Goal: Transaction & Acquisition: Download file/media

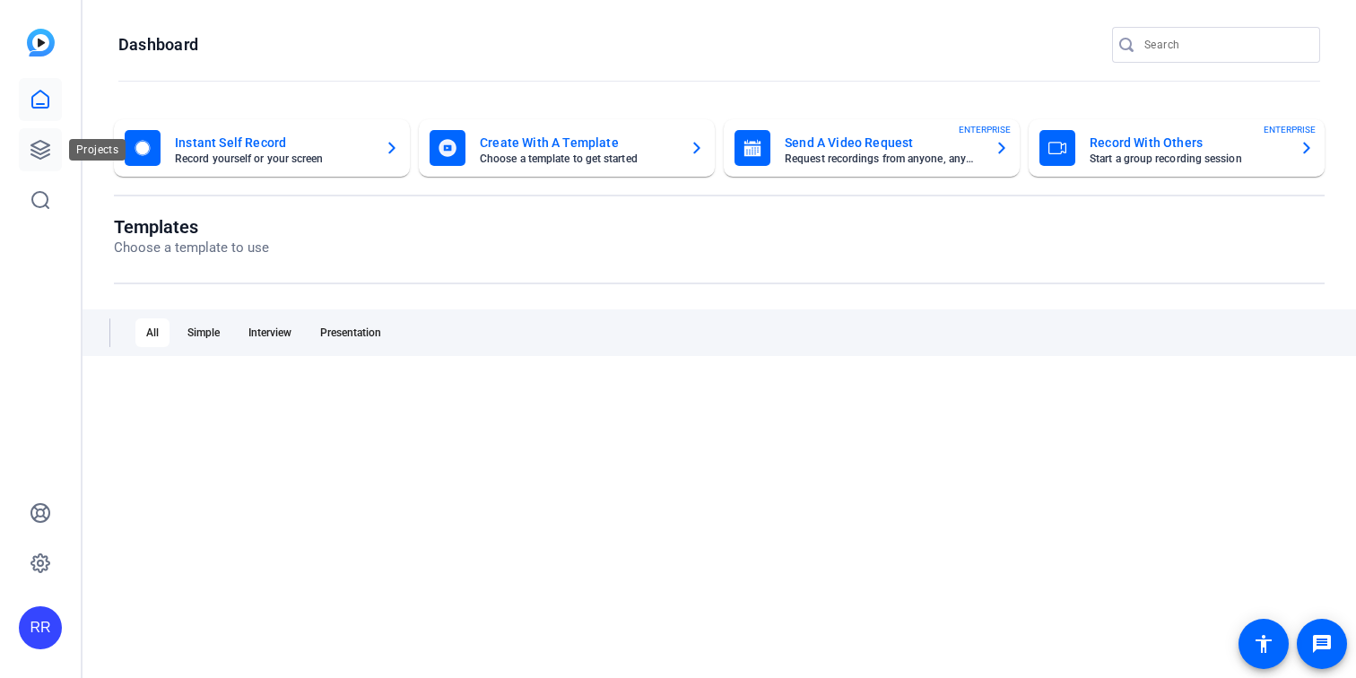
click at [44, 152] on icon at bounding box center [40, 150] width 18 height 18
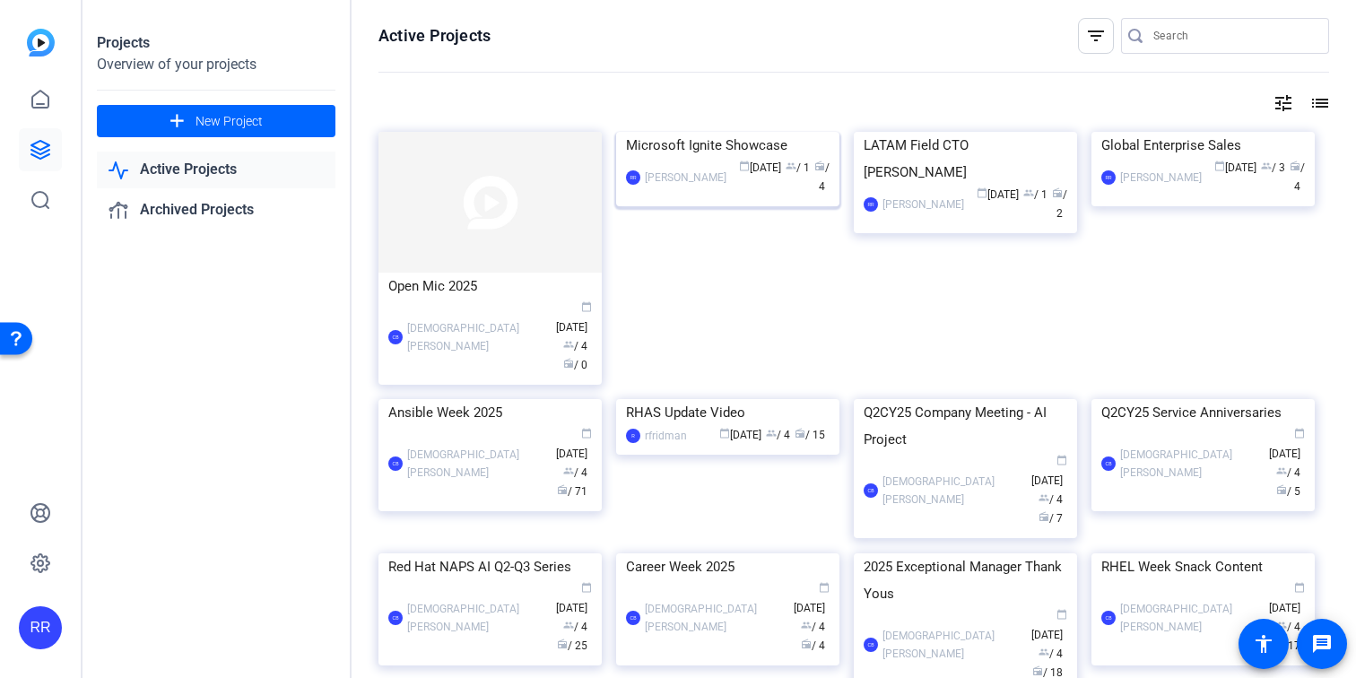
click at [703, 159] on div "Microsoft Ignite Showcase" at bounding box center [728, 145] width 204 height 27
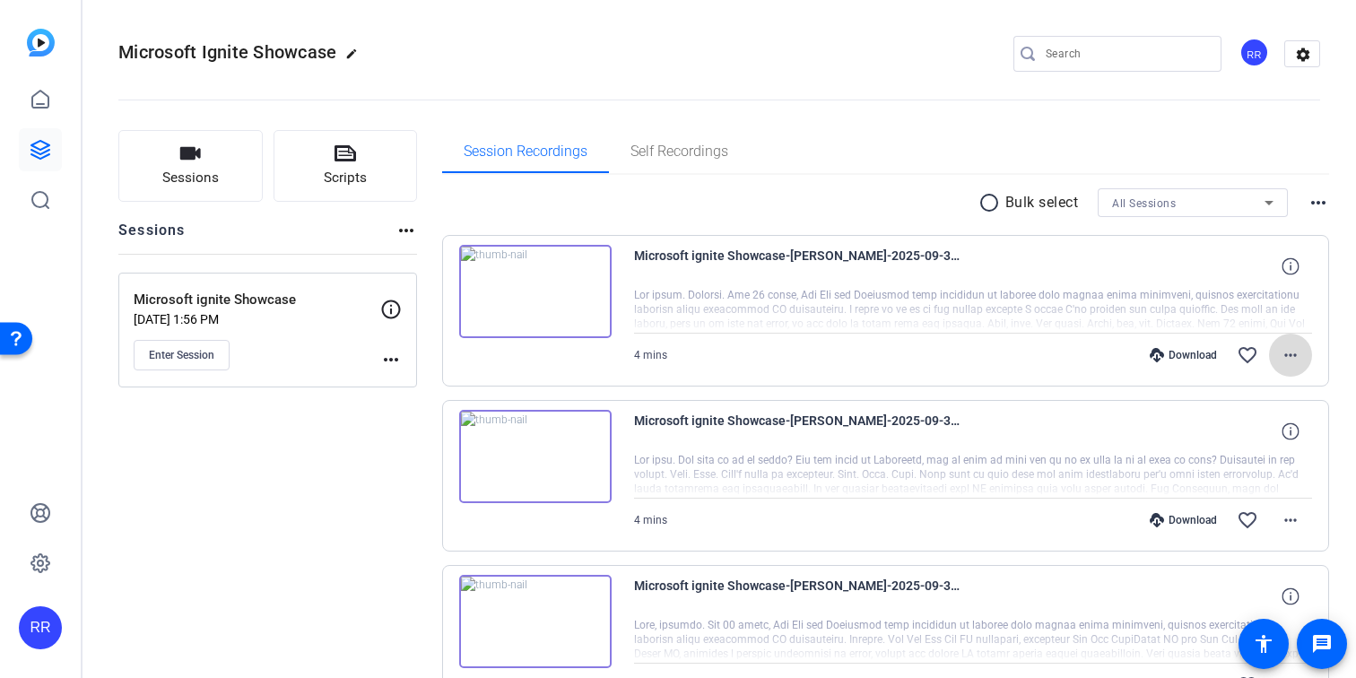
click at [1286, 355] on mat-icon "more_horiz" at bounding box center [1291, 355] width 22 height 22
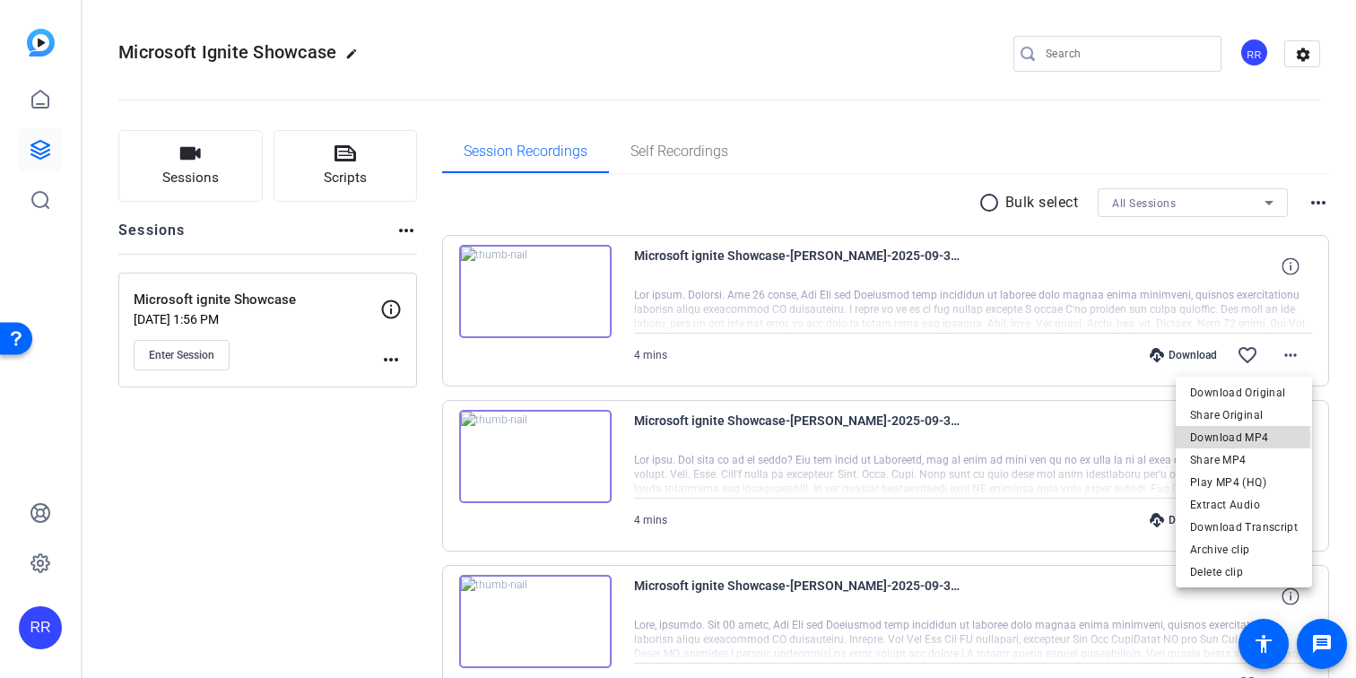
click at [1197, 437] on span "Download MP4" at bounding box center [1244, 438] width 108 height 22
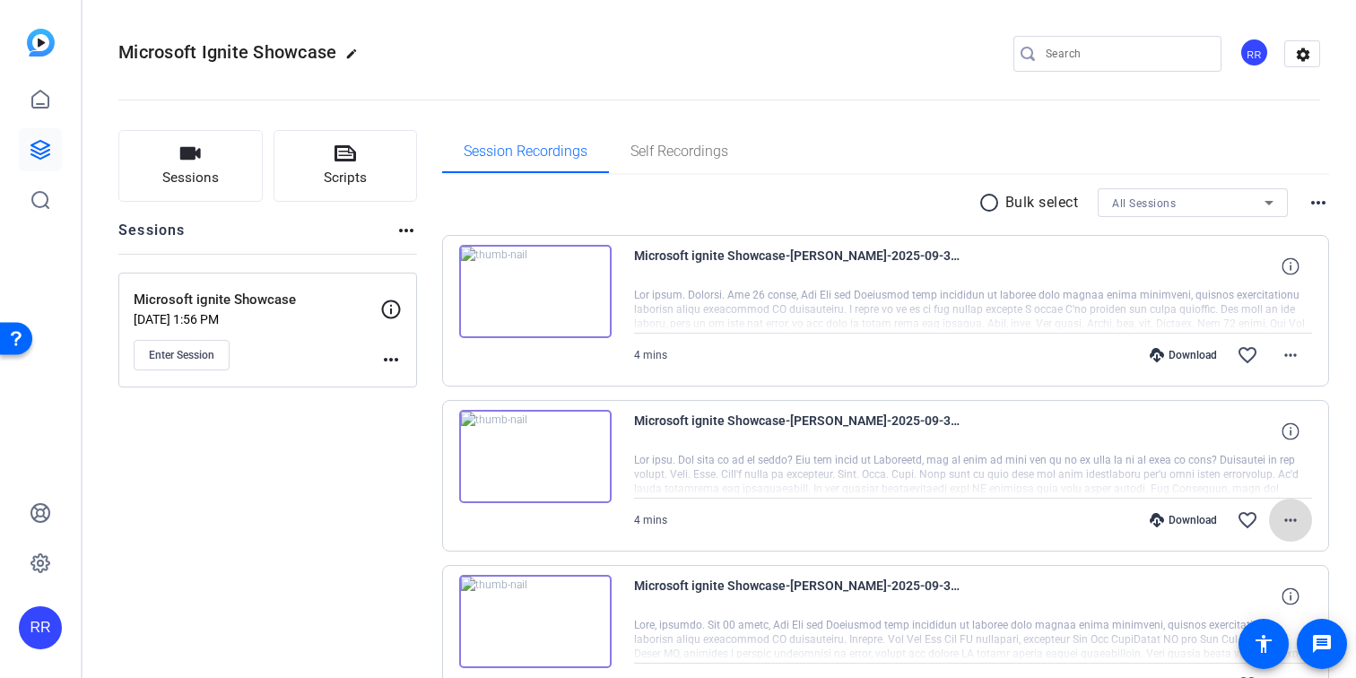
click at [1287, 519] on mat-icon "more_horiz" at bounding box center [1291, 520] width 22 height 22
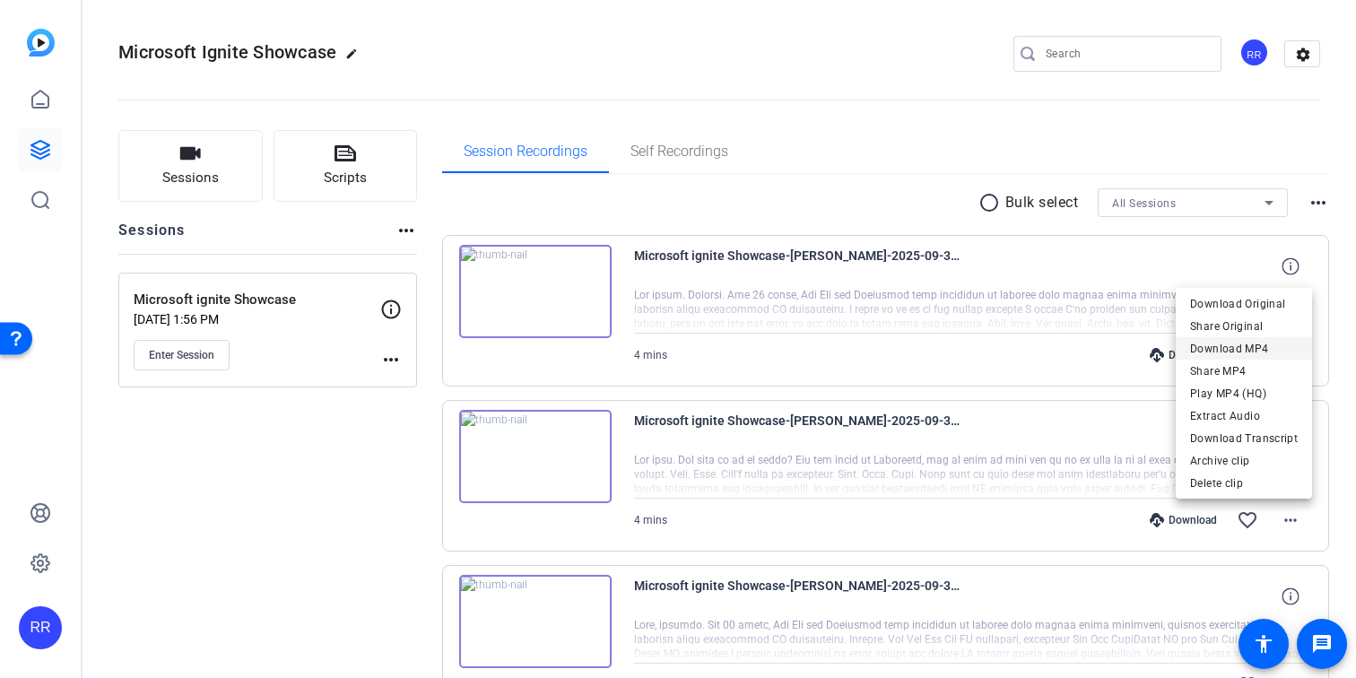
click at [1207, 347] on span "Download MP4" at bounding box center [1244, 349] width 108 height 22
